Goal: Transaction & Acquisition: Purchase product/service

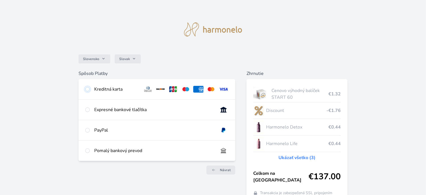
click at [88, 89] on input "radio" at bounding box center [87, 89] width 4 height 4
radio input "true"
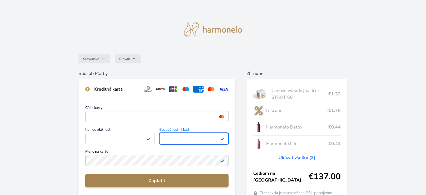
click at [145, 179] on span "Zaplatiť" at bounding box center [157, 180] width 134 height 7
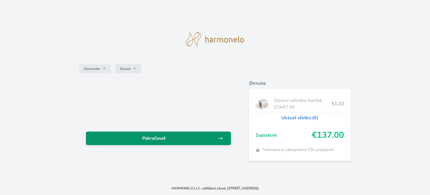
click at [120, 138] on span "Pokračovať" at bounding box center [154, 138] width 127 height 7
